Goal: Task Accomplishment & Management: Manage account settings

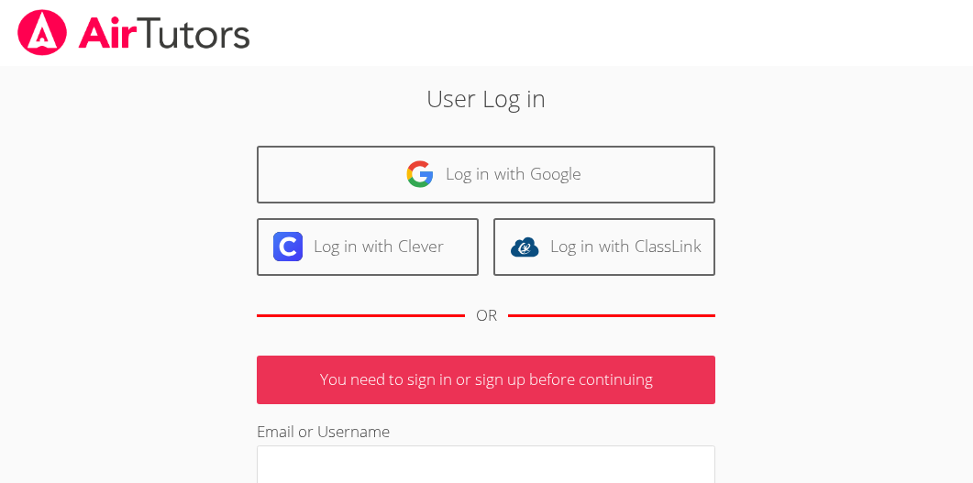
scroll to position [2, 0]
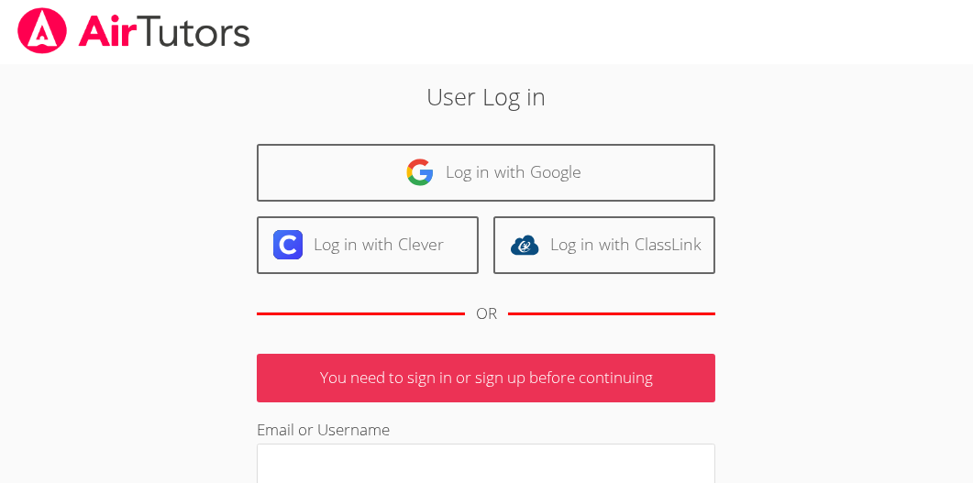
type input "[EMAIL_ADDRESS][DOMAIN_NAME]"
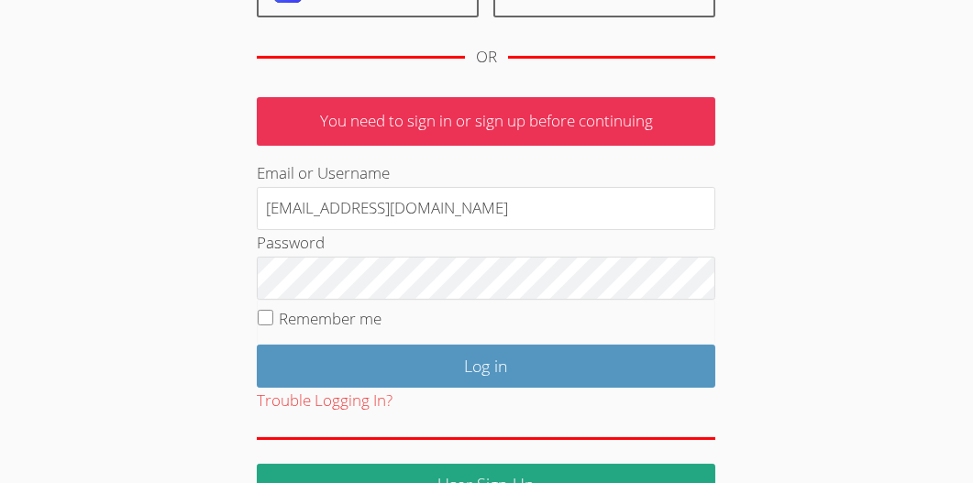
scroll to position [273, 0]
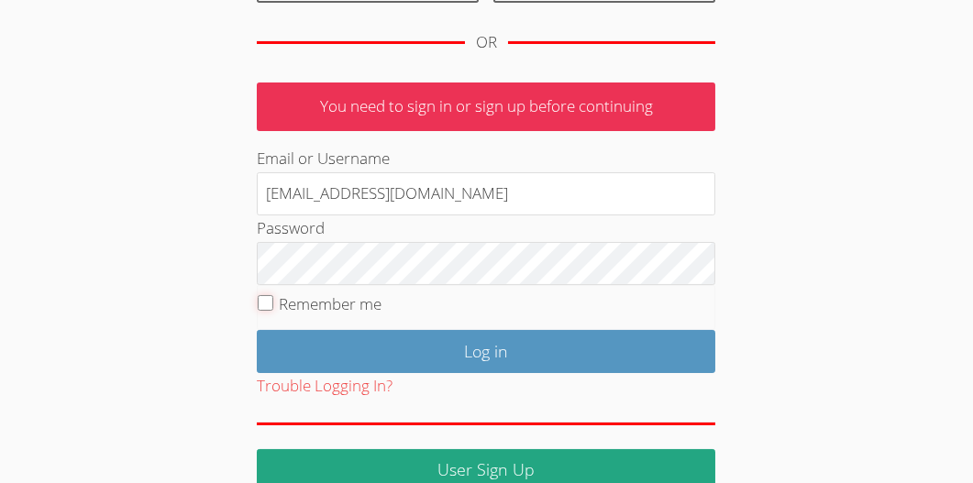
click at [261, 298] on input "Remember me" at bounding box center [266, 303] width 16 height 16
checkbox input "true"
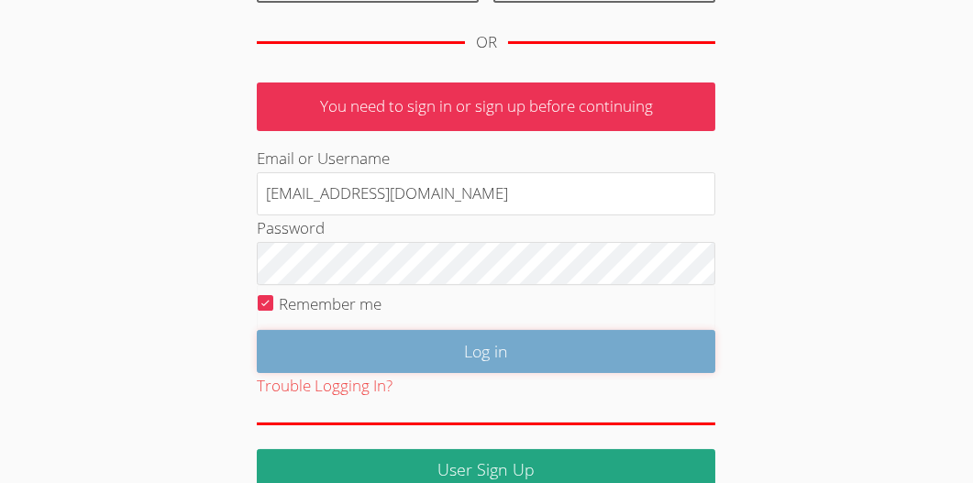
click at [386, 349] on input "Log in" at bounding box center [486, 351] width 459 height 43
